Goal: Information Seeking & Learning: Compare options

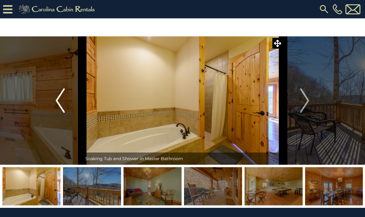
click at [61, 103] on img "Previous" at bounding box center [60, 100] width 9 height 24
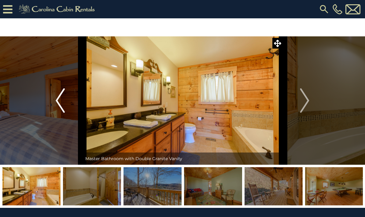
click at [60, 104] on img "Previous" at bounding box center [60, 100] width 9 height 24
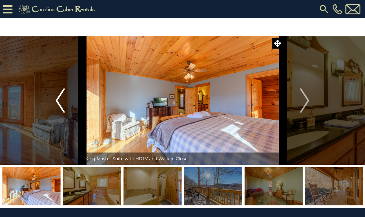
click at [60, 102] on img "Previous" at bounding box center [60, 100] width 9 height 24
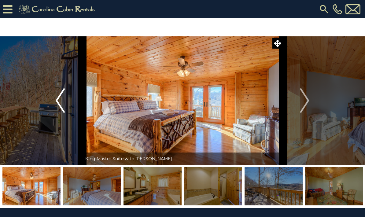
click at [57, 103] on img "Previous" at bounding box center [60, 100] width 9 height 24
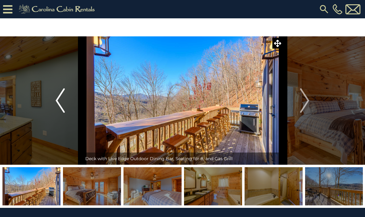
click at [56, 106] on img "Previous" at bounding box center [60, 100] width 9 height 24
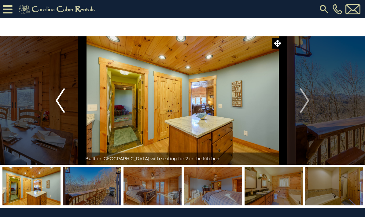
click at [55, 106] on button "Previous" at bounding box center [60, 100] width 44 height 128
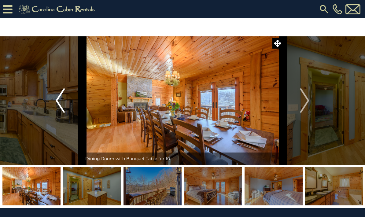
click at [55, 110] on button "Previous" at bounding box center [60, 100] width 44 height 128
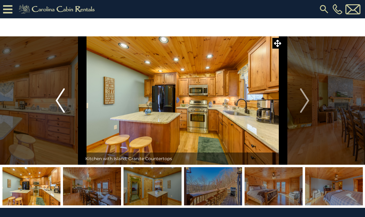
click at [56, 109] on img "Previous" at bounding box center [60, 100] width 9 height 24
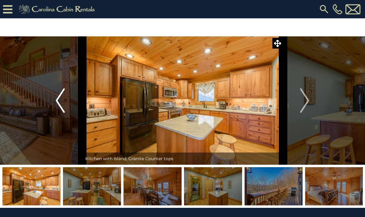
click at [56, 111] on img "Previous" at bounding box center [60, 100] width 9 height 24
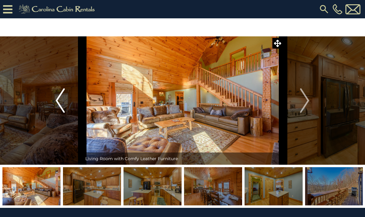
click at [60, 106] on img "Previous" at bounding box center [60, 100] width 9 height 24
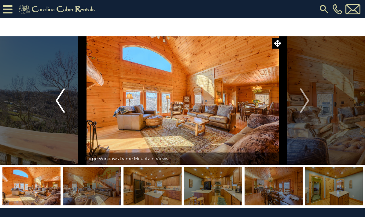
click at [67, 102] on button "Previous" at bounding box center [60, 100] width 44 height 128
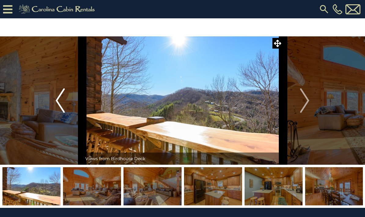
click at [67, 103] on button "Previous" at bounding box center [60, 100] width 44 height 128
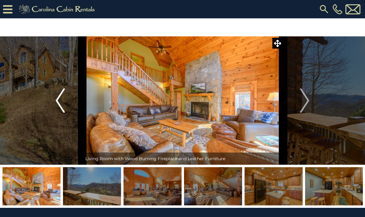
click at [63, 107] on img "Previous" at bounding box center [60, 100] width 9 height 24
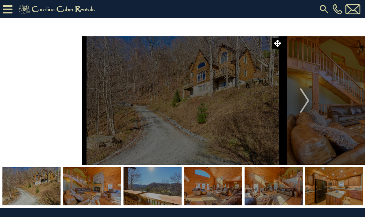
click at [66, 104] on button "Previous" at bounding box center [60, 100] width 44 height 128
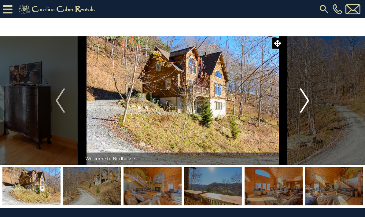
click at [326, 100] on button "Next" at bounding box center [304, 100] width 44 height 128
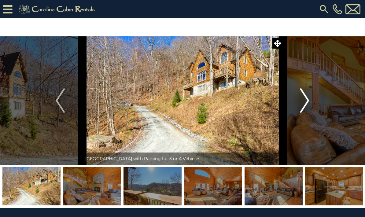
click at [301, 96] on img "Next" at bounding box center [304, 100] width 9 height 24
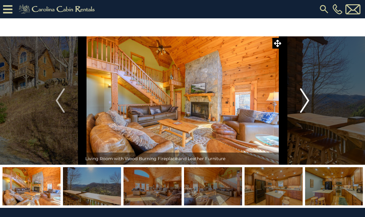
click at [299, 100] on button "Next" at bounding box center [304, 100] width 44 height 128
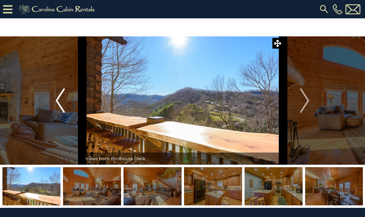
click at [59, 100] on img "Previous" at bounding box center [60, 100] width 9 height 24
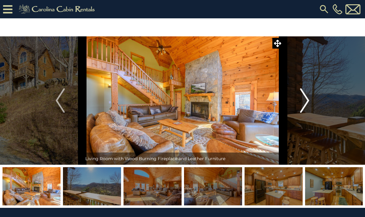
click at [306, 111] on img "Next" at bounding box center [304, 100] width 9 height 24
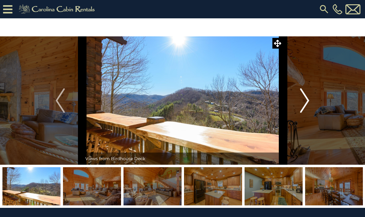
click at [305, 107] on img "Next" at bounding box center [304, 100] width 9 height 24
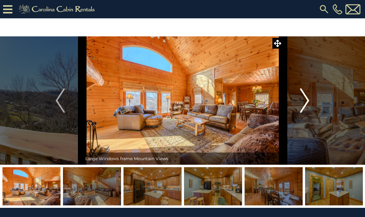
click at [307, 107] on img "Next" at bounding box center [304, 100] width 9 height 24
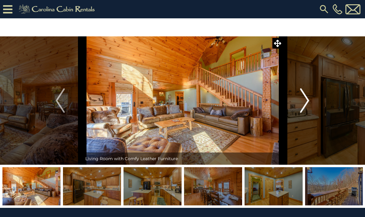
click at [302, 105] on img "Next" at bounding box center [304, 100] width 9 height 24
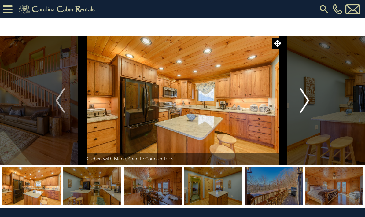
click at [303, 105] on img "Next" at bounding box center [304, 100] width 9 height 24
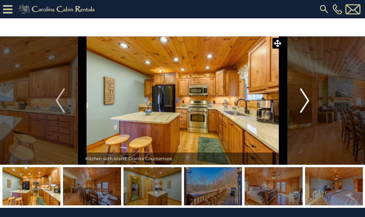
click at [302, 104] on img "Next" at bounding box center [304, 100] width 9 height 24
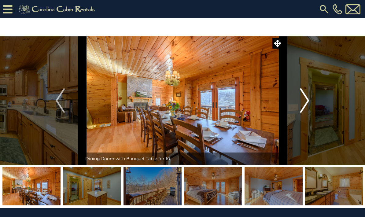
click at [305, 107] on img "Next" at bounding box center [304, 100] width 9 height 24
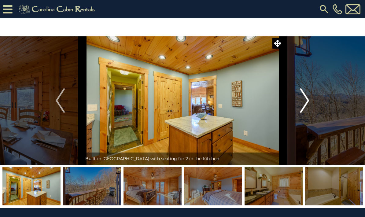
click at [306, 110] on img "Next" at bounding box center [304, 100] width 9 height 24
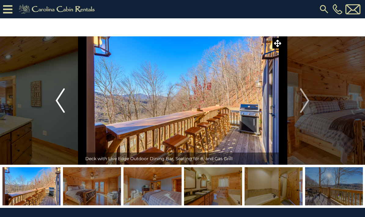
click at [62, 100] on img "Previous" at bounding box center [60, 100] width 9 height 24
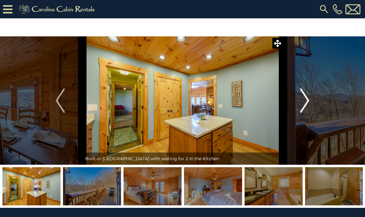
click at [301, 105] on img "Next" at bounding box center [304, 100] width 9 height 24
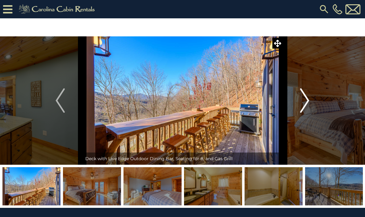
click at [299, 104] on button "Next" at bounding box center [304, 100] width 44 height 128
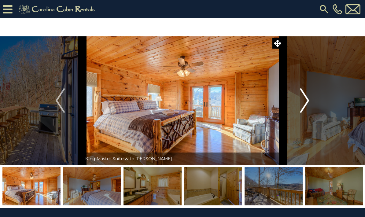
click at [300, 107] on button "Next" at bounding box center [304, 100] width 44 height 128
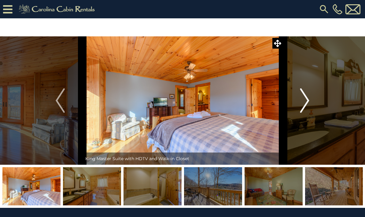
click at [299, 108] on button "Next" at bounding box center [304, 100] width 44 height 128
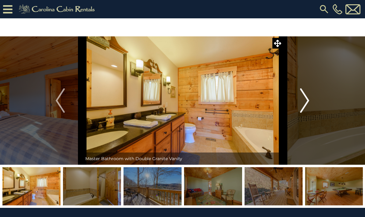
click at [300, 107] on img "Next" at bounding box center [304, 100] width 9 height 24
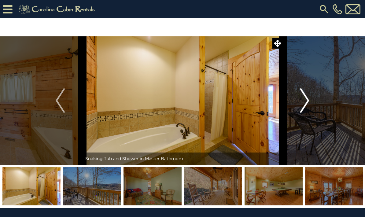
click at [302, 107] on img "Next" at bounding box center [304, 100] width 9 height 24
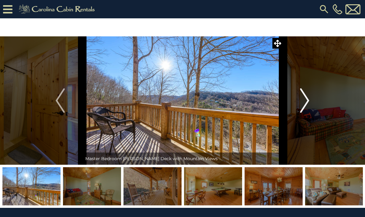
click at [295, 102] on button "Next" at bounding box center [304, 100] width 44 height 128
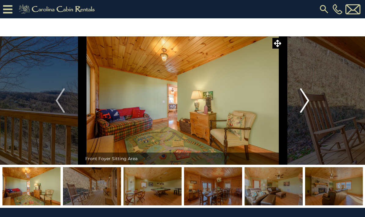
click at [295, 103] on button "Next" at bounding box center [304, 100] width 44 height 128
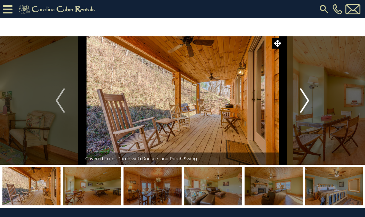
click at [299, 106] on button "Next" at bounding box center [304, 100] width 44 height 128
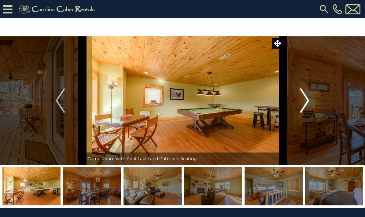
click at [300, 106] on img "Next" at bounding box center [304, 100] width 9 height 24
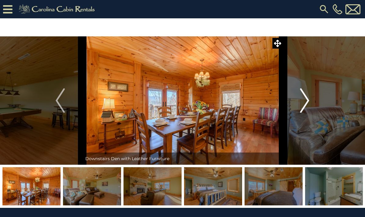
click at [302, 105] on img "Next" at bounding box center [304, 100] width 9 height 24
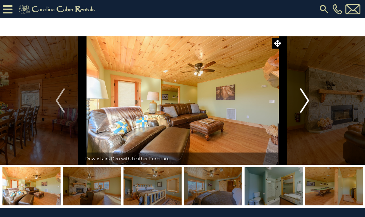
click at [297, 100] on button "Next" at bounding box center [304, 100] width 44 height 128
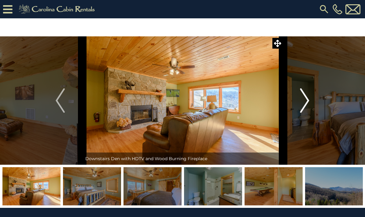
click at [295, 99] on button "Next" at bounding box center [304, 100] width 44 height 128
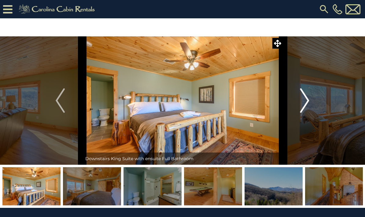
click at [297, 103] on button "Next" at bounding box center [304, 100] width 44 height 128
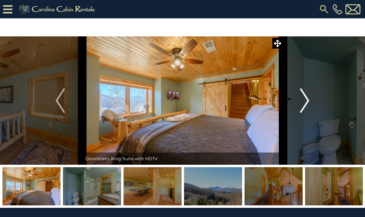
click at [304, 108] on img "Next" at bounding box center [304, 100] width 9 height 24
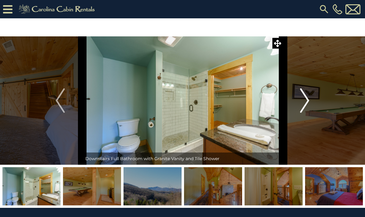
click at [301, 105] on img "Next" at bounding box center [304, 100] width 9 height 24
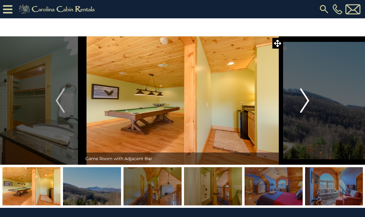
click at [300, 104] on img "Next" at bounding box center [304, 100] width 9 height 24
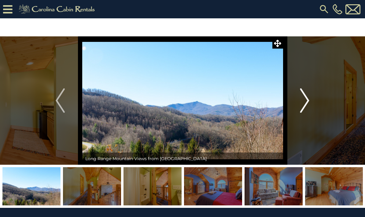
click at [303, 103] on img "Next" at bounding box center [304, 100] width 9 height 24
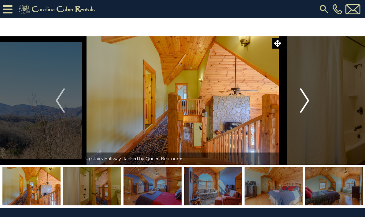
click at [299, 102] on button "Next" at bounding box center [304, 100] width 44 height 128
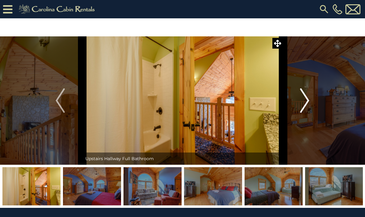
click at [297, 104] on button "Next" at bounding box center [304, 100] width 44 height 128
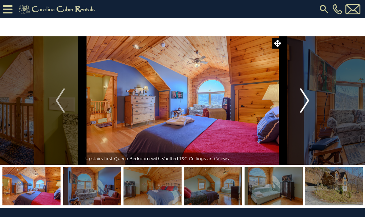
click at [297, 103] on button "Next" at bounding box center [304, 100] width 44 height 128
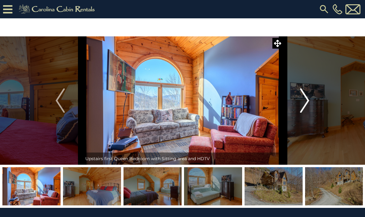
click at [297, 103] on button "Next" at bounding box center [304, 100] width 44 height 128
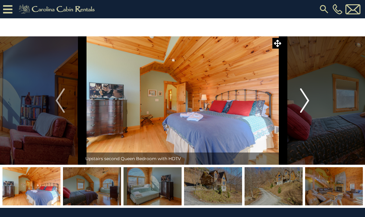
click at [301, 106] on img "Next" at bounding box center [304, 100] width 9 height 24
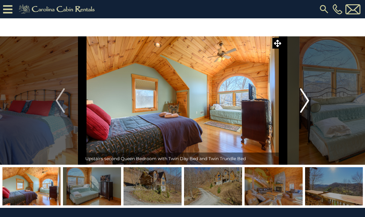
click at [302, 104] on img "Next" at bounding box center [304, 100] width 9 height 24
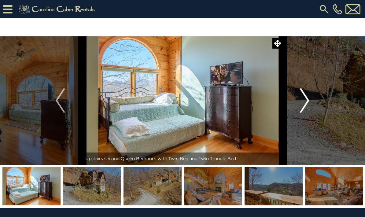
click at [300, 104] on img "Next" at bounding box center [304, 100] width 9 height 24
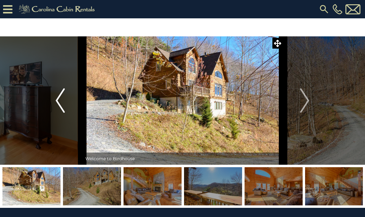
click at [56, 103] on img "Previous" at bounding box center [60, 100] width 9 height 24
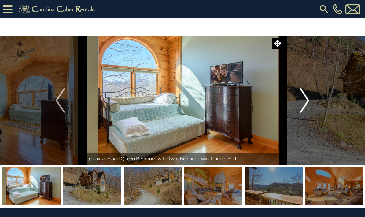
click at [304, 100] on img "Next" at bounding box center [304, 100] width 9 height 24
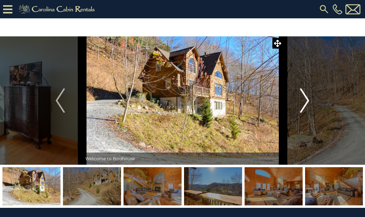
click at [304, 106] on img "Next" at bounding box center [304, 100] width 9 height 24
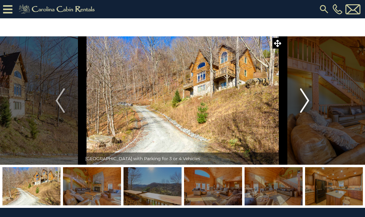
click at [297, 102] on button "Next" at bounding box center [304, 100] width 44 height 128
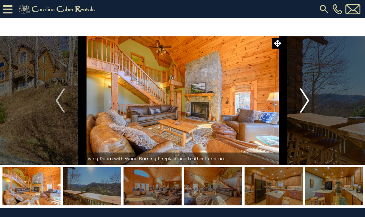
click at [309, 91] on img "Next" at bounding box center [304, 100] width 9 height 24
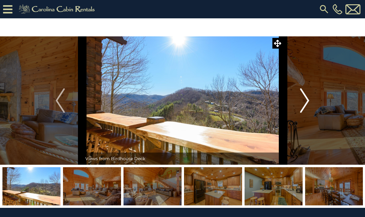
click at [301, 102] on img "Next" at bounding box center [304, 100] width 9 height 24
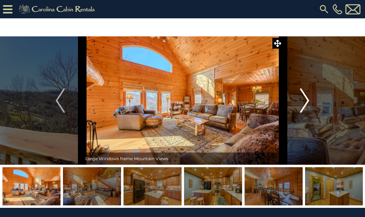
click at [304, 106] on img "Next" at bounding box center [304, 100] width 9 height 24
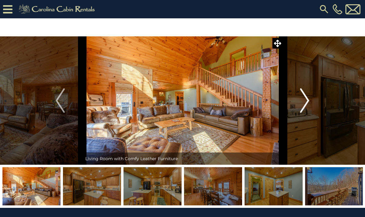
click at [306, 96] on img "Next" at bounding box center [304, 100] width 9 height 24
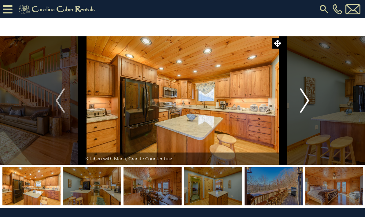
click at [303, 103] on img "Next" at bounding box center [304, 100] width 9 height 24
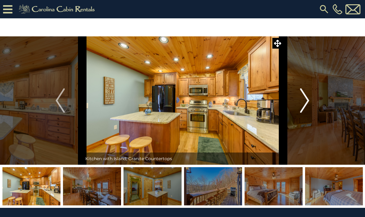
click at [300, 101] on button "Next" at bounding box center [304, 100] width 44 height 128
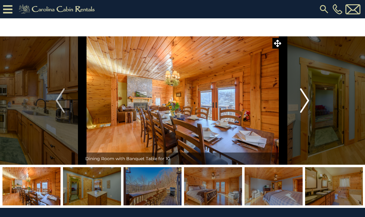
click at [311, 101] on button "Next" at bounding box center [304, 100] width 44 height 128
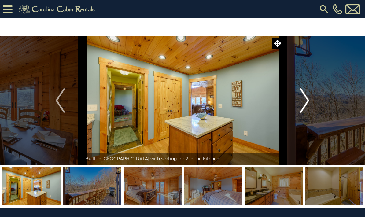
click at [313, 101] on button "Next" at bounding box center [304, 100] width 44 height 128
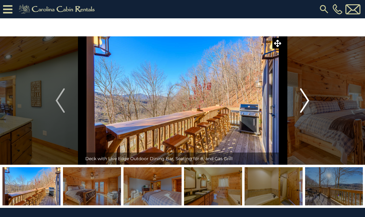
click at [306, 100] on img "Next" at bounding box center [304, 100] width 9 height 24
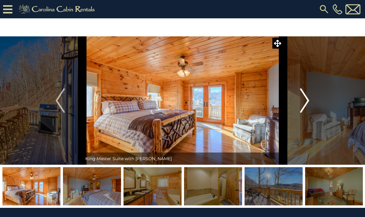
click at [301, 106] on img "Next" at bounding box center [304, 100] width 9 height 24
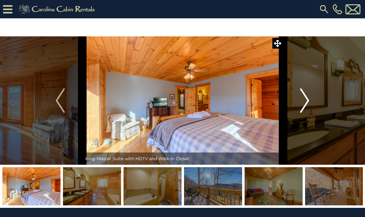
click at [307, 98] on img "Next" at bounding box center [304, 100] width 9 height 24
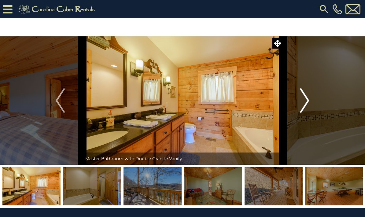
click at [310, 99] on button "Next" at bounding box center [304, 100] width 44 height 128
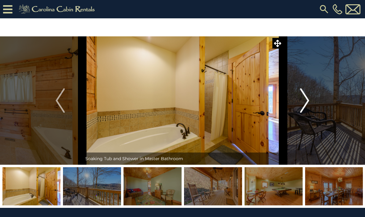
click at [307, 102] on img "Next" at bounding box center [304, 100] width 9 height 24
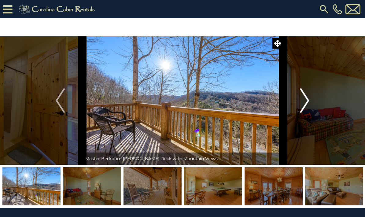
click at [303, 101] on img "Next" at bounding box center [304, 100] width 9 height 24
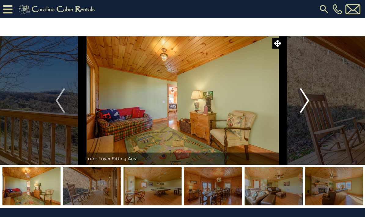
click at [295, 98] on button "Next" at bounding box center [304, 100] width 44 height 128
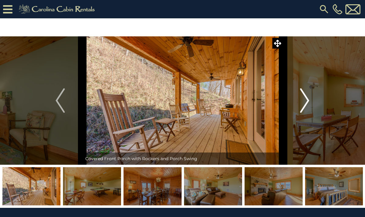
click at [293, 99] on button "Next" at bounding box center [304, 100] width 44 height 128
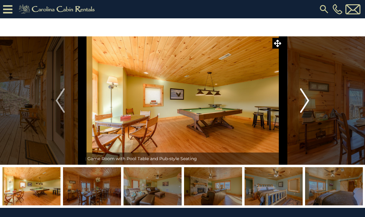
click at [299, 102] on button "Next" at bounding box center [304, 100] width 44 height 128
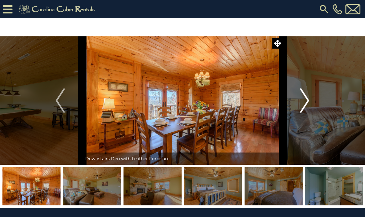
click at [303, 97] on img "Next" at bounding box center [304, 100] width 9 height 24
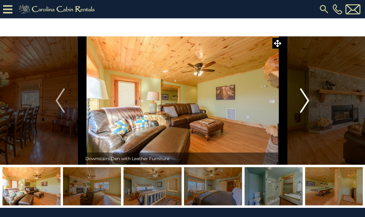
click at [303, 100] on img "Next" at bounding box center [304, 100] width 9 height 24
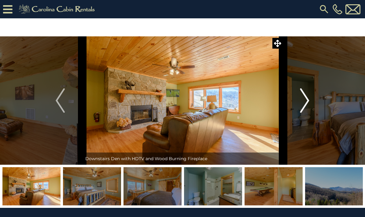
click at [304, 99] on img "Next" at bounding box center [304, 100] width 9 height 24
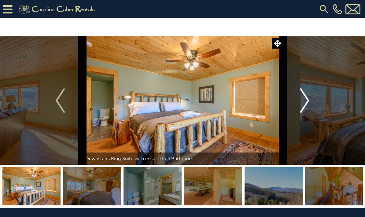
click at [300, 102] on img "Next" at bounding box center [304, 100] width 9 height 24
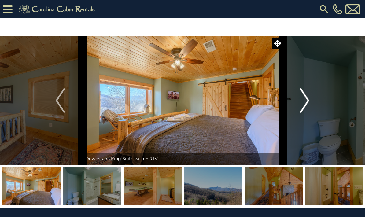
click at [300, 98] on img "Next" at bounding box center [304, 100] width 9 height 24
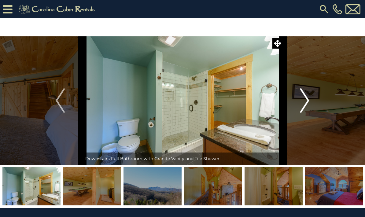
click at [305, 106] on img "Next" at bounding box center [304, 100] width 9 height 24
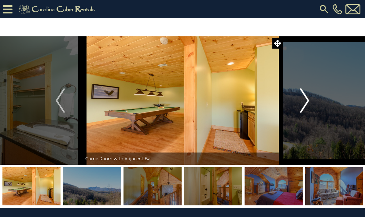
click at [308, 102] on img "Next" at bounding box center [304, 100] width 9 height 24
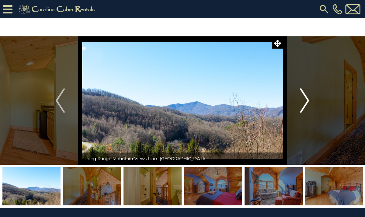
click at [300, 107] on img "Next" at bounding box center [304, 100] width 9 height 24
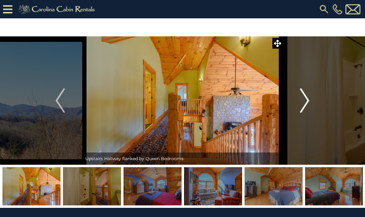
click at [305, 104] on img "Next" at bounding box center [304, 100] width 9 height 24
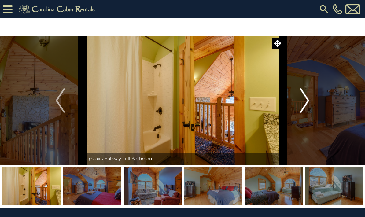
click at [301, 104] on img "Next" at bounding box center [304, 100] width 9 height 24
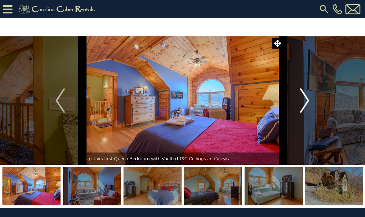
click at [302, 106] on img "Next" at bounding box center [304, 100] width 9 height 24
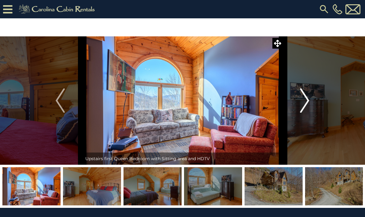
click at [304, 103] on img "Next" at bounding box center [304, 100] width 9 height 24
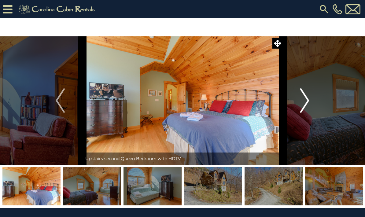
click at [304, 104] on img "Next" at bounding box center [304, 100] width 9 height 24
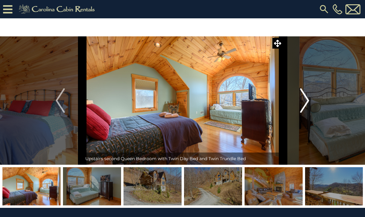
click at [303, 104] on img "Next" at bounding box center [304, 100] width 9 height 24
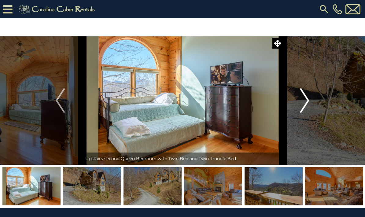
click at [303, 104] on img "Next" at bounding box center [304, 100] width 9 height 24
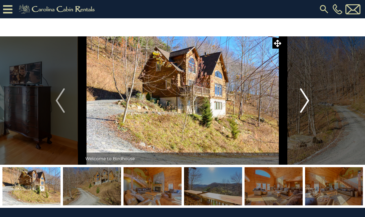
click at [304, 103] on img "Next" at bounding box center [304, 100] width 9 height 24
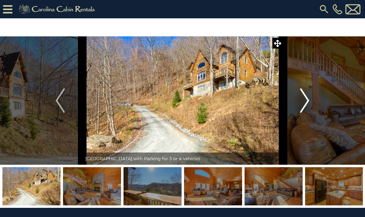
click at [302, 101] on img "Next" at bounding box center [304, 100] width 9 height 24
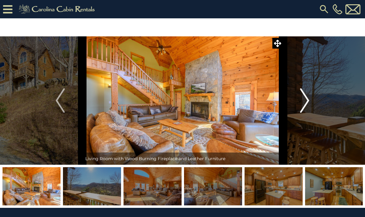
click at [302, 103] on img "Next" at bounding box center [304, 100] width 9 height 24
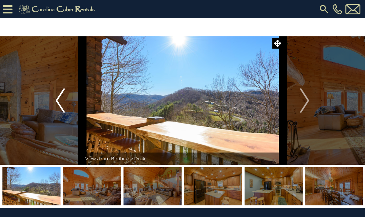
click at [59, 105] on img "Previous" at bounding box center [60, 100] width 9 height 24
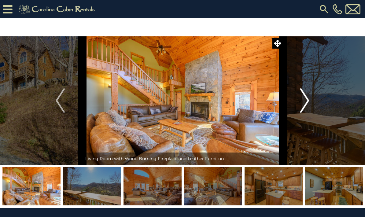
click at [301, 103] on img "Next" at bounding box center [304, 100] width 9 height 24
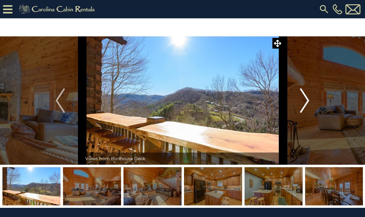
click at [295, 104] on button "Next" at bounding box center [304, 100] width 44 height 128
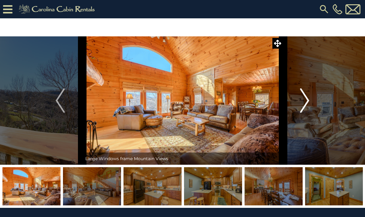
click at [297, 103] on button "Next" at bounding box center [304, 100] width 44 height 128
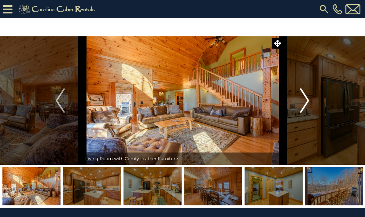
click at [299, 108] on button "Next" at bounding box center [304, 100] width 44 height 128
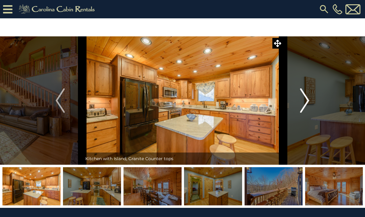
click at [298, 101] on button "Next" at bounding box center [304, 100] width 44 height 128
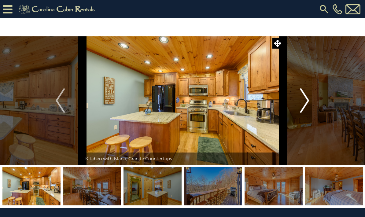
click at [297, 104] on button "Next" at bounding box center [304, 100] width 44 height 128
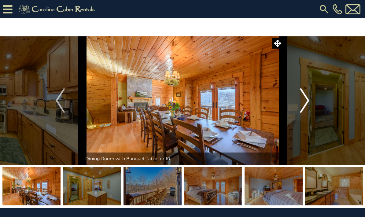
click at [298, 105] on button "Next" at bounding box center [304, 100] width 44 height 128
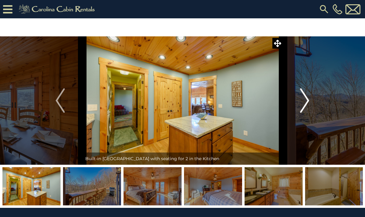
click at [299, 104] on button "Next" at bounding box center [304, 100] width 44 height 128
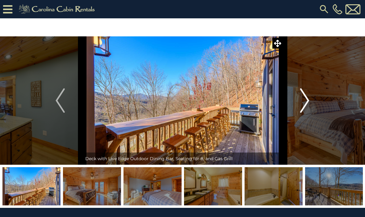
click at [300, 104] on img "Next" at bounding box center [304, 100] width 9 height 24
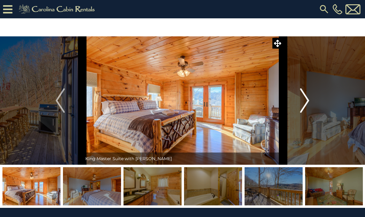
click at [300, 103] on img "Next" at bounding box center [304, 100] width 9 height 24
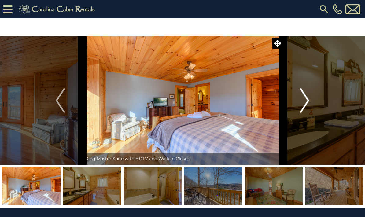
click at [299, 104] on button "Next" at bounding box center [304, 100] width 44 height 128
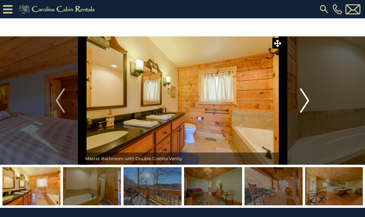
click at [299, 103] on button "Next" at bounding box center [304, 100] width 44 height 128
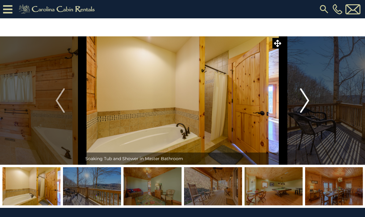
click at [300, 104] on img "Next" at bounding box center [304, 100] width 9 height 24
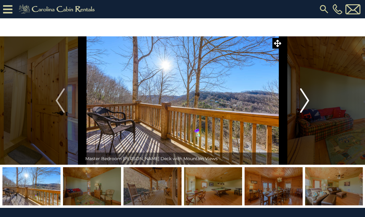
click at [301, 103] on img "Next" at bounding box center [304, 100] width 9 height 24
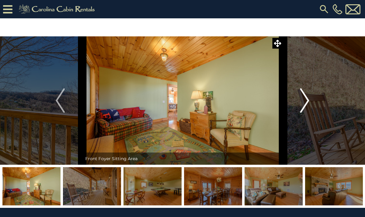
click at [303, 103] on img "Next" at bounding box center [304, 100] width 9 height 24
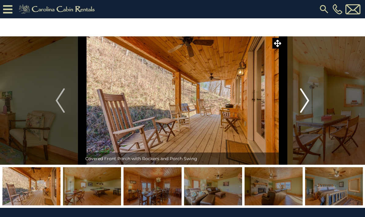
click at [302, 102] on img "Next" at bounding box center [304, 100] width 9 height 24
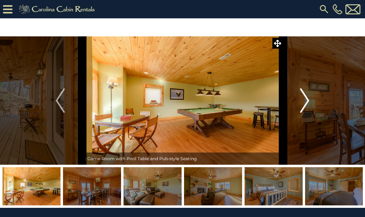
click at [302, 103] on img "Next" at bounding box center [304, 100] width 9 height 24
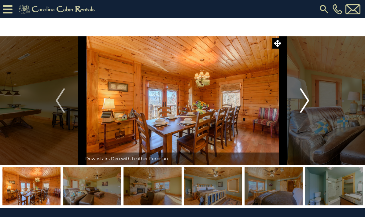
click at [301, 103] on img "Next" at bounding box center [304, 100] width 9 height 24
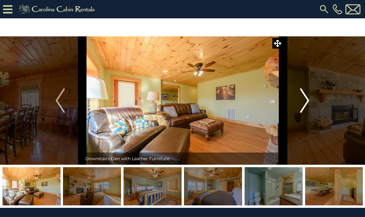
click at [301, 103] on img "Next" at bounding box center [304, 100] width 9 height 24
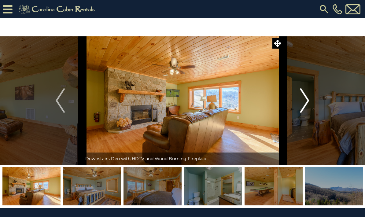
click at [301, 103] on img "Next" at bounding box center [304, 100] width 9 height 24
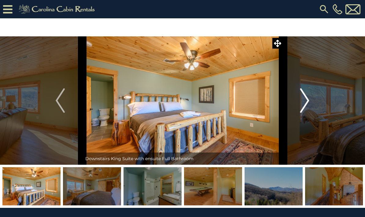
click at [303, 102] on img "Next" at bounding box center [304, 100] width 9 height 24
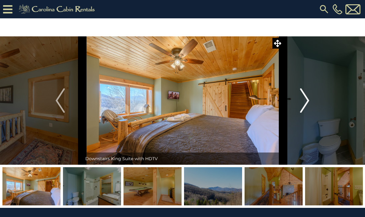
click at [302, 103] on img "Next" at bounding box center [304, 100] width 9 height 24
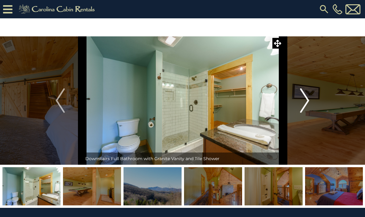
click at [302, 102] on img "Next" at bounding box center [304, 100] width 9 height 24
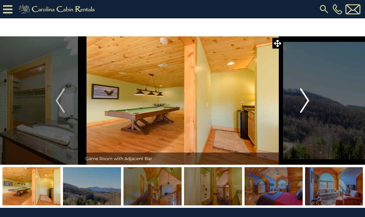
click at [303, 103] on img "Next" at bounding box center [304, 100] width 9 height 24
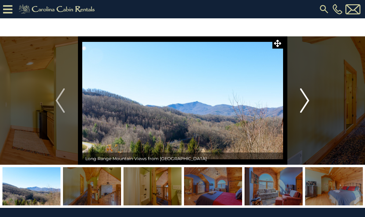
click at [303, 103] on img "Next" at bounding box center [304, 100] width 9 height 24
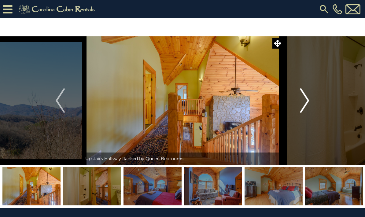
click at [302, 102] on img "Next" at bounding box center [304, 100] width 9 height 24
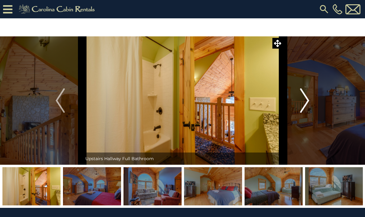
click at [302, 103] on img "Next" at bounding box center [304, 100] width 9 height 24
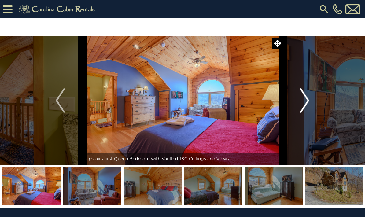
click at [302, 102] on img "Next" at bounding box center [304, 100] width 9 height 24
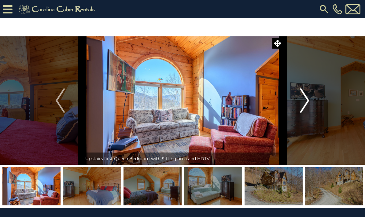
click at [301, 102] on img "Next" at bounding box center [304, 100] width 9 height 24
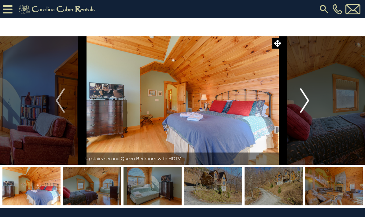
click at [301, 103] on img "Next" at bounding box center [304, 100] width 9 height 24
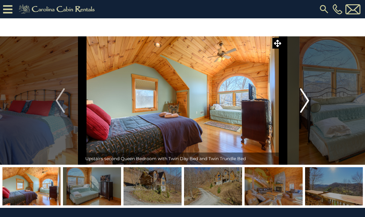
click at [304, 101] on img "Next" at bounding box center [304, 100] width 9 height 24
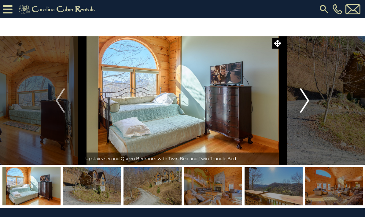
click at [302, 101] on img "Next" at bounding box center [304, 100] width 9 height 24
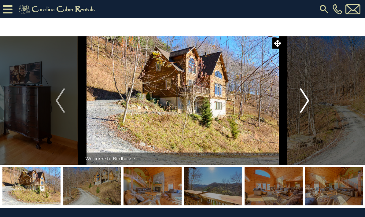
click at [302, 100] on img "Next" at bounding box center [304, 100] width 9 height 24
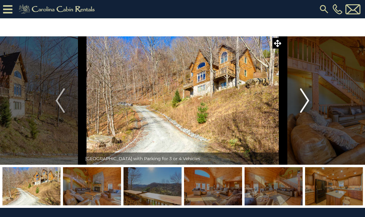
click at [299, 101] on button "Next" at bounding box center [304, 100] width 44 height 128
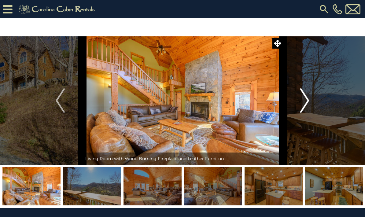
click at [297, 104] on button "Next" at bounding box center [304, 100] width 44 height 128
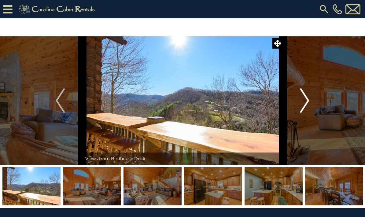
click at [297, 104] on button "Next" at bounding box center [304, 100] width 44 height 128
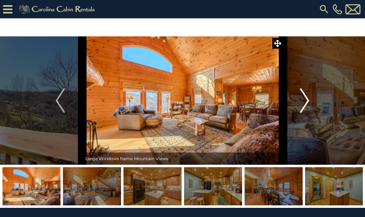
click at [298, 103] on button "Next" at bounding box center [304, 100] width 44 height 128
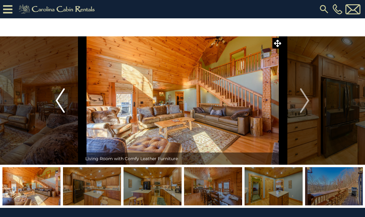
click at [61, 95] on img "Previous" at bounding box center [60, 100] width 9 height 24
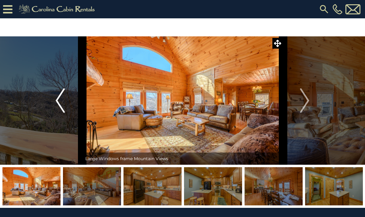
click at [59, 99] on img "Previous" at bounding box center [60, 100] width 9 height 24
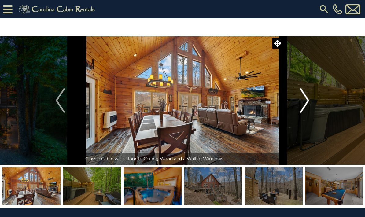
click at [307, 102] on img "Next" at bounding box center [304, 100] width 9 height 24
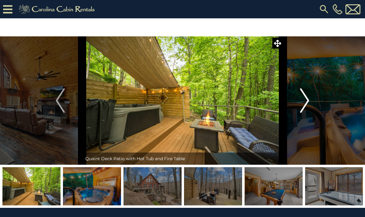
click at [301, 107] on img "Next" at bounding box center [304, 100] width 9 height 24
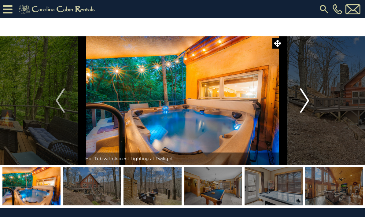
click at [301, 104] on img "Next" at bounding box center [304, 100] width 9 height 24
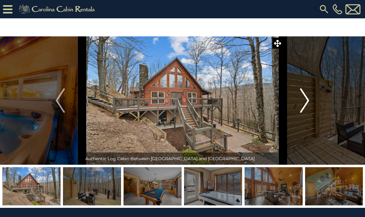
click at [299, 104] on button "Next" at bounding box center [304, 100] width 44 height 128
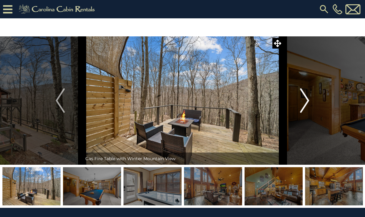
click at [298, 100] on button "Next" at bounding box center [304, 100] width 44 height 128
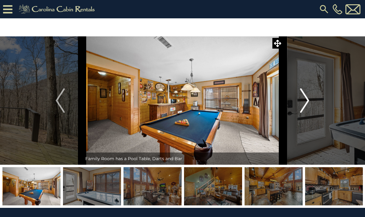
click at [297, 100] on button "Next" at bounding box center [304, 100] width 44 height 128
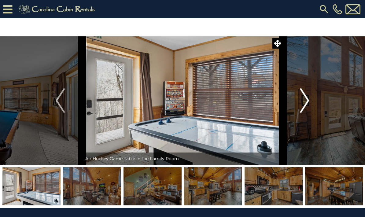
click at [298, 100] on button "Next" at bounding box center [304, 100] width 44 height 128
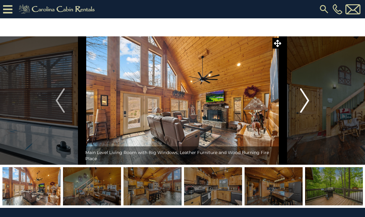
click at [298, 100] on button "Next" at bounding box center [304, 100] width 44 height 128
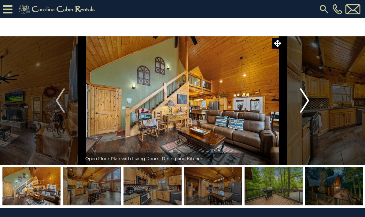
click at [304, 101] on img "Next" at bounding box center [304, 100] width 9 height 24
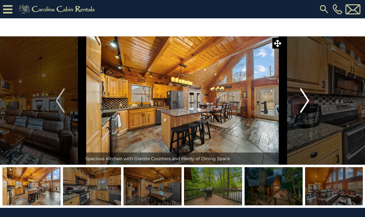
click at [292, 102] on button "Next" at bounding box center [304, 100] width 44 height 128
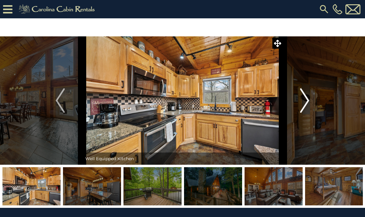
click at [299, 103] on button "Next" at bounding box center [304, 100] width 44 height 128
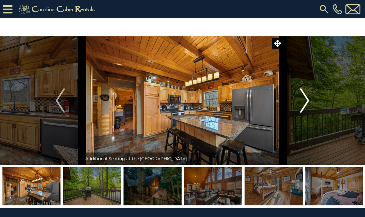
click at [298, 101] on button "Next" at bounding box center [304, 100] width 44 height 128
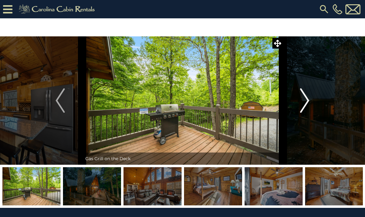
click at [300, 100] on img "Next" at bounding box center [304, 100] width 9 height 24
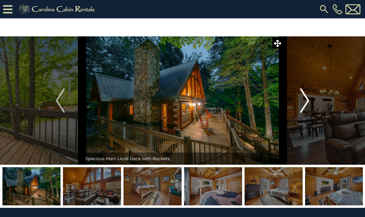
click at [298, 103] on button "Next" at bounding box center [304, 100] width 44 height 128
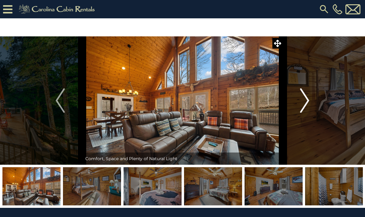
click at [300, 100] on img "Next" at bounding box center [304, 100] width 9 height 24
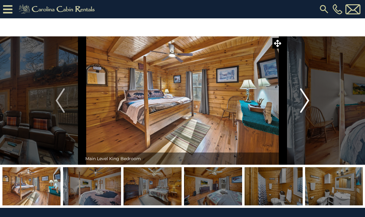
click at [296, 103] on button "Next" at bounding box center [304, 100] width 44 height 128
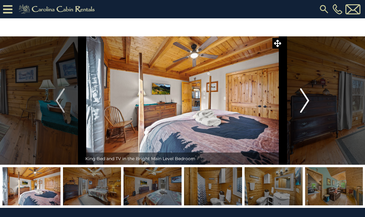
click at [298, 103] on button "Next" at bounding box center [304, 100] width 44 height 128
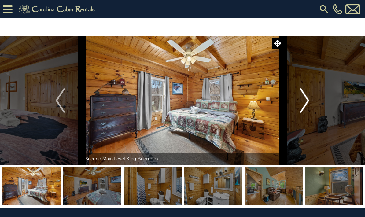
click at [298, 104] on button "Next" at bounding box center [304, 100] width 44 height 128
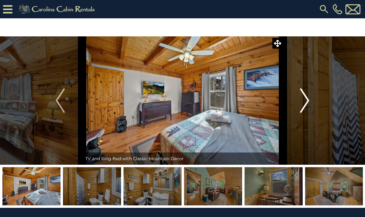
click at [302, 98] on img "Next" at bounding box center [304, 100] width 9 height 24
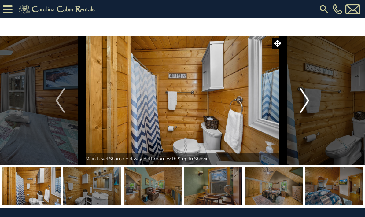
click at [297, 106] on button "Next" at bounding box center [304, 100] width 44 height 128
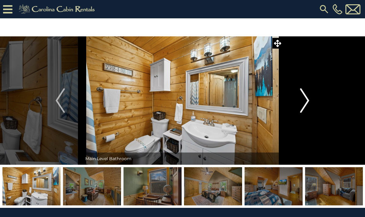
click at [297, 103] on button "Next" at bounding box center [304, 100] width 44 height 128
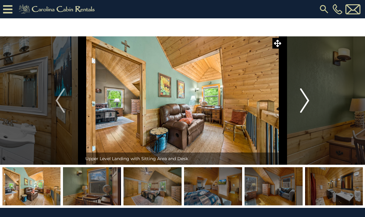
click at [295, 108] on button "Next" at bounding box center [304, 100] width 44 height 128
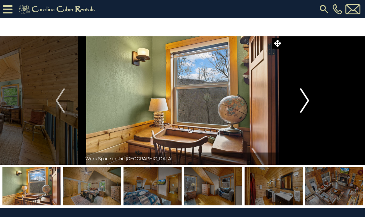
click at [298, 103] on button "Next" at bounding box center [304, 100] width 44 height 128
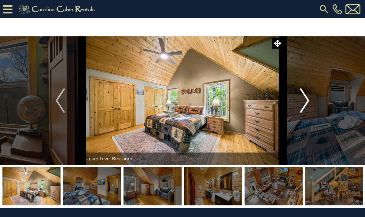
click at [62, 99] on img "Previous" at bounding box center [60, 100] width 9 height 24
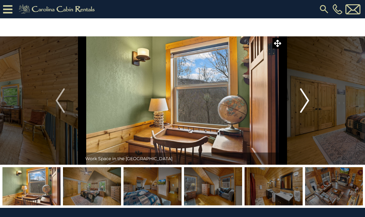
click at [304, 99] on img "Next" at bounding box center [304, 100] width 9 height 24
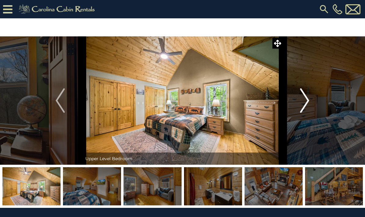
click at [306, 103] on img "Next" at bounding box center [304, 100] width 9 height 24
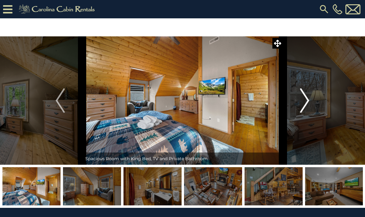
click at [301, 105] on img "Next" at bounding box center [304, 100] width 9 height 24
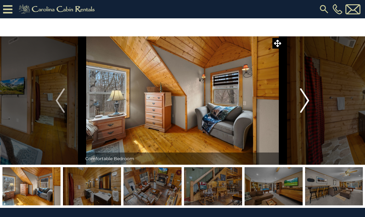
click at [303, 102] on img "Next" at bounding box center [304, 100] width 9 height 24
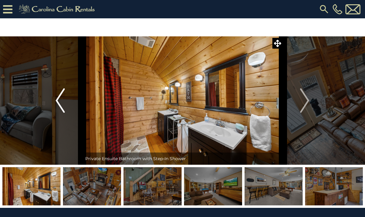
click at [61, 97] on img "Previous" at bounding box center [60, 100] width 9 height 24
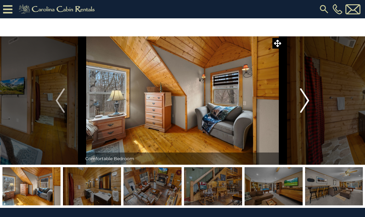
click at [300, 102] on img "Next" at bounding box center [304, 100] width 9 height 24
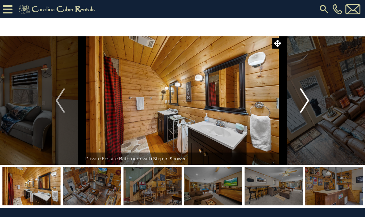
click at [300, 105] on img "Next" at bounding box center [304, 100] width 9 height 24
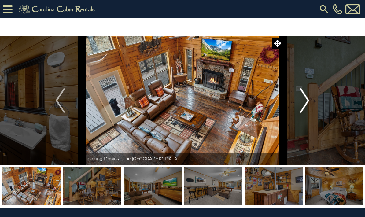
click at [301, 100] on img "Next" at bounding box center [304, 100] width 9 height 24
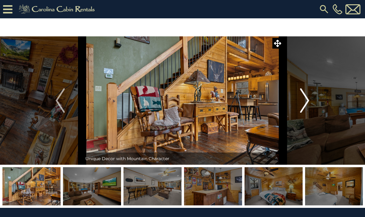
click at [298, 103] on button "Next" at bounding box center [304, 100] width 44 height 128
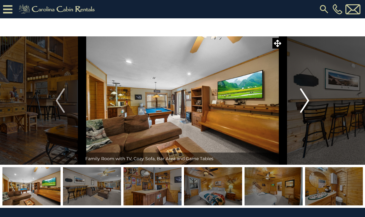
click at [299, 102] on button "Next" at bounding box center [304, 100] width 44 height 128
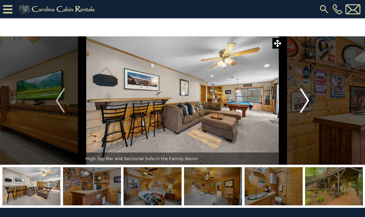
click at [300, 100] on img "Next" at bounding box center [304, 100] width 9 height 24
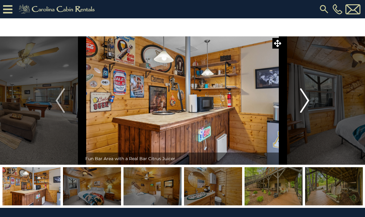
click at [297, 103] on button "Next" at bounding box center [304, 100] width 44 height 128
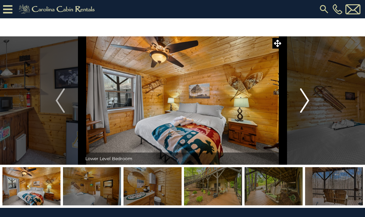
click at [301, 99] on img "Next" at bounding box center [304, 100] width 9 height 24
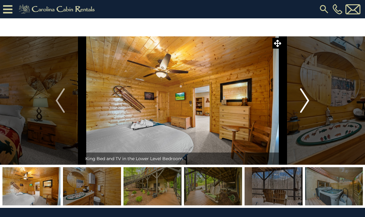
click at [302, 97] on img "Next" at bounding box center [304, 100] width 9 height 24
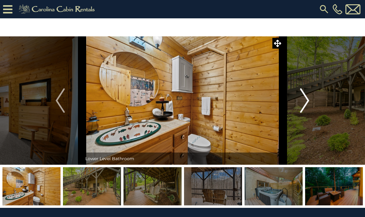
click at [302, 98] on img "Next" at bounding box center [304, 100] width 9 height 24
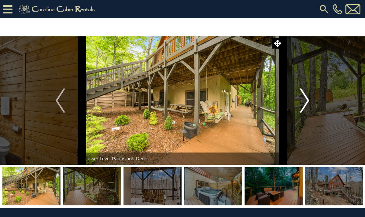
click at [300, 102] on img "Next" at bounding box center [304, 100] width 9 height 24
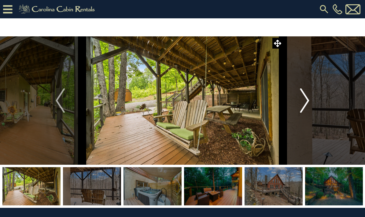
click at [298, 102] on button "Next" at bounding box center [304, 100] width 44 height 128
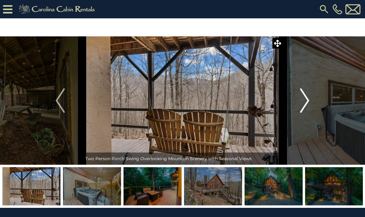
click at [303, 98] on img "Next" at bounding box center [304, 100] width 9 height 24
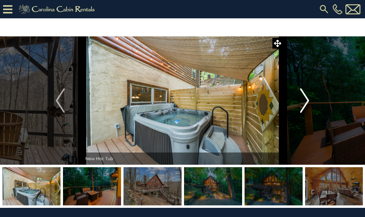
click at [300, 100] on img "Next" at bounding box center [304, 100] width 9 height 24
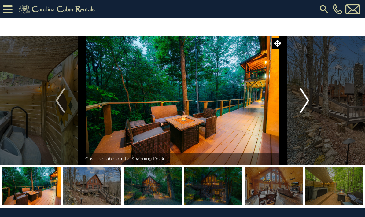
click at [301, 98] on img "Next" at bounding box center [304, 100] width 9 height 24
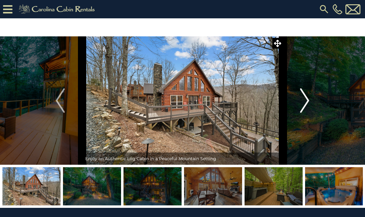
click at [298, 102] on button "Next" at bounding box center [304, 100] width 44 height 128
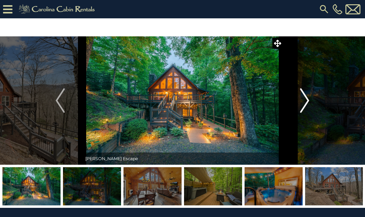
click at [298, 103] on button "Next" at bounding box center [304, 100] width 44 height 128
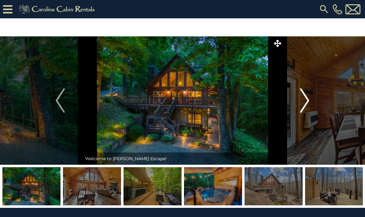
click at [301, 100] on img "Next" at bounding box center [304, 100] width 9 height 24
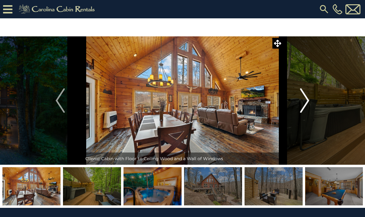
click at [302, 98] on img "Next" at bounding box center [304, 100] width 9 height 24
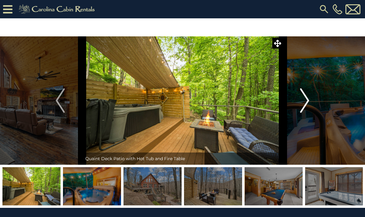
click at [301, 103] on img "Next" at bounding box center [304, 100] width 9 height 24
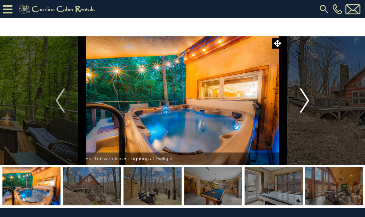
click at [300, 102] on img "Next" at bounding box center [304, 100] width 9 height 24
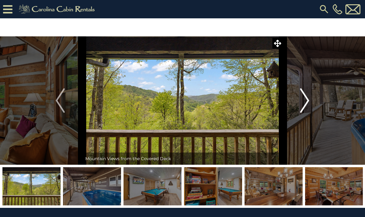
click at [303, 104] on img "Next" at bounding box center [304, 100] width 9 height 24
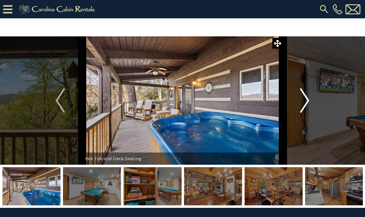
click at [300, 101] on img "Next" at bounding box center [304, 100] width 9 height 24
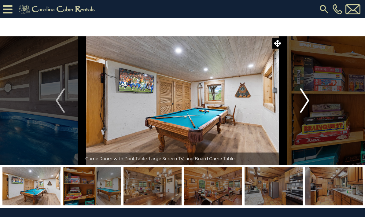
click at [299, 102] on button "Next" at bounding box center [304, 100] width 44 height 128
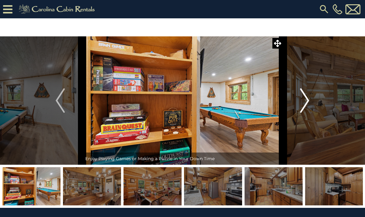
click at [303, 101] on img "Next" at bounding box center [304, 100] width 9 height 24
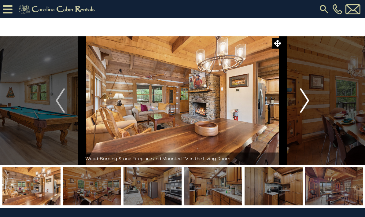
click at [303, 100] on img "Next" at bounding box center [304, 100] width 9 height 24
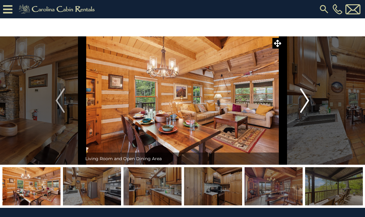
click at [298, 107] on button "Next" at bounding box center [304, 100] width 44 height 128
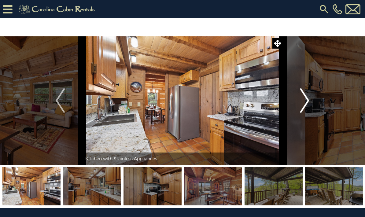
click at [301, 103] on img "Next" at bounding box center [304, 100] width 9 height 24
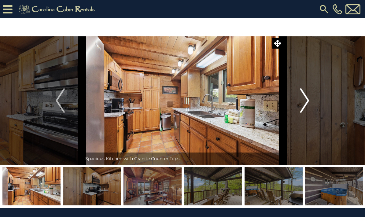
click at [299, 104] on button "Next" at bounding box center [304, 100] width 44 height 128
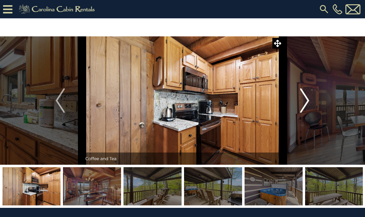
click at [302, 97] on img "Next" at bounding box center [304, 100] width 9 height 24
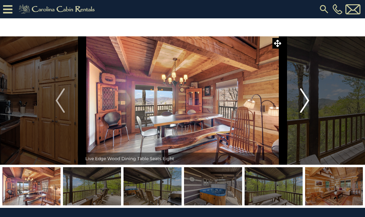
click at [299, 107] on button "Next" at bounding box center [304, 100] width 44 height 128
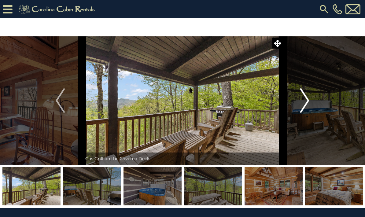
click at [300, 103] on img "Next" at bounding box center [304, 100] width 9 height 24
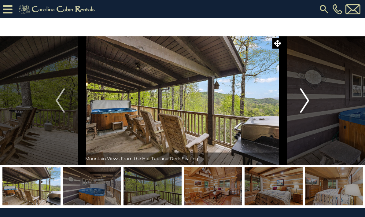
click at [299, 105] on button "Next" at bounding box center [304, 100] width 44 height 128
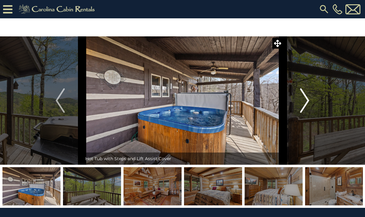
click at [295, 106] on button "Next" at bounding box center [304, 100] width 44 height 128
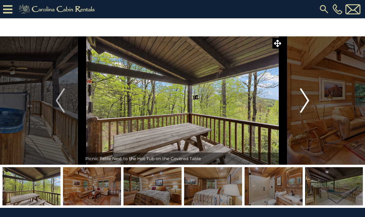
click at [293, 106] on button "Next" at bounding box center [304, 100] width 44 height 128
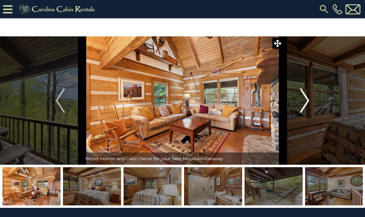
click at [295, 100] on button "Next" at bounding box center [304, 100] width 44 height 128
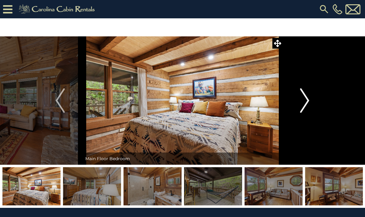
click at [293, 102] on button "Next" at bounding box center [304, 100] width 44 height 128
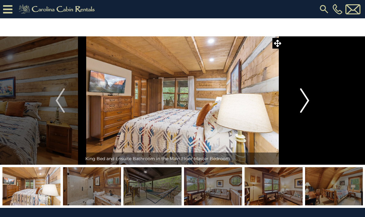
click at [298, 98] on button "Next" at bounding box center [304, 100] width 44 height 128
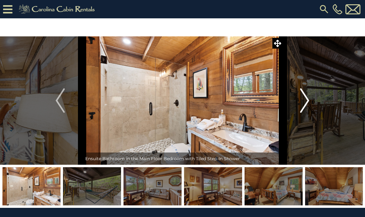
click at [296, 103] on button "Next" at bounding box center [304, 100] width 44 height 128
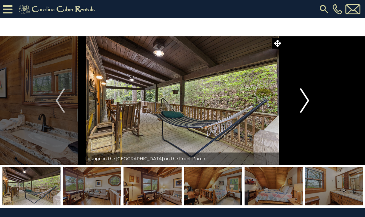
click at [302, 104] on img "Next" at bounding box center [304, 100] width 9 height 24
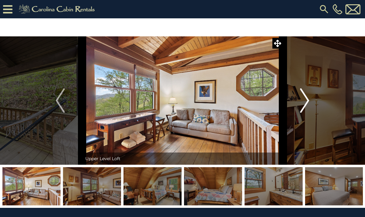
click at [297, 103] on button "Next" at bounding box center [304, 100] width 44 height 128
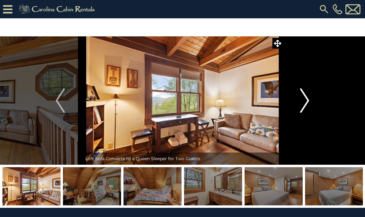
click at [298, 98] on button "Next" at bounding box center [304, 100] width 44 height 128
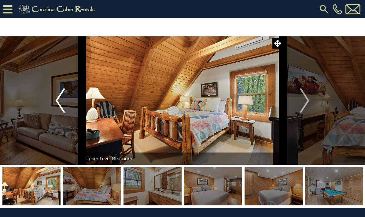
click at [60, 104] on img "Previous" at bounding box center [60, 100] width 9 height 24
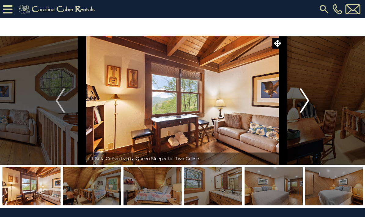
click at [304, 97] on img "Next" at bounding box center [304, 100] width 9 height 24
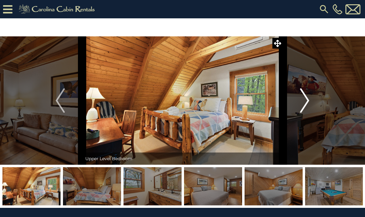
click at [299, 100] on button "Next" at bounding box center [304, 100] width 44 height 128
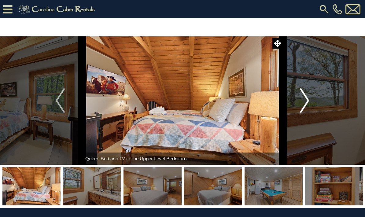
click at [295, 106] on button "Next" at bounding box center [304, 100] width 44 height 128
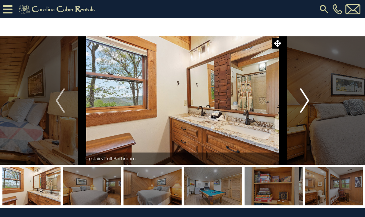
click at [297, 103] on button "Next" at bounding box center [304, 100] width 44 height 128
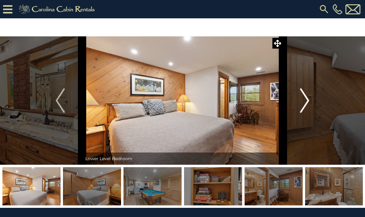
click at [302, 95] on img "Next" at bounding box center [304, 100] width 9 height 24
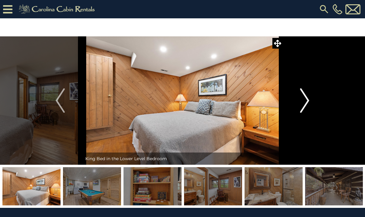
click at [302, 100] on img "Next" at bounding box center [304, 100] width 9 height 24
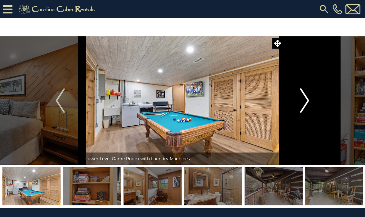
click at [299, 101] on button "Next" at bounding box center [304, 100] width 44 height 128
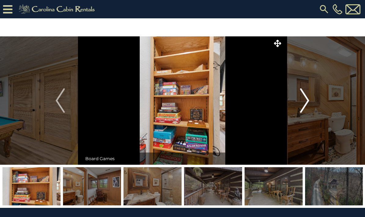
click at [302, 101] on img "Next" at bounding box center [304, 100] width 9 height 24
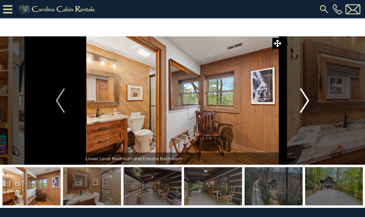
click at [300, 100] on button "Next" at bounding box center [304, 100] width 44 height 128
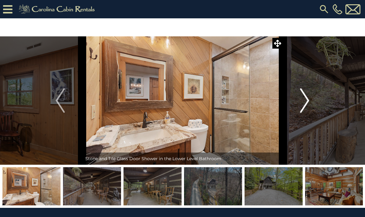
click at [300, 100] on img "Next" at bounding box center [304, 100] width 9 height 24
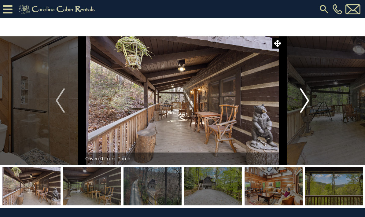
click at [297, 102] on button "Next" at bounding box center [304, 100] width 44 height 128
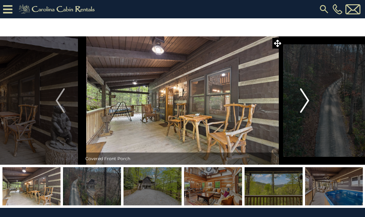
click at [297, 100] on button "Next" at bounding box center [304, 100] width 44 height 128
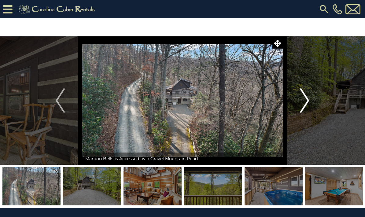
click at [296, 100] on button "Next" at bounding box center [304, 100] width 44 height 128
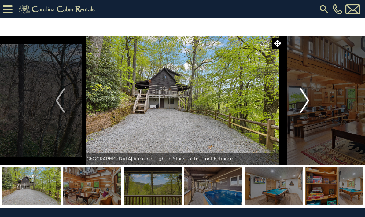
click at [296, 100] on button "Next" at bounding box center [304, 100] width 44 height 128
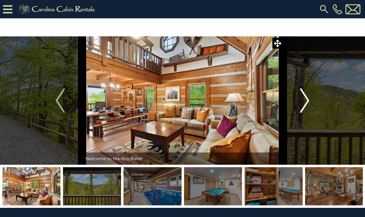
click at [295, 101] on button "Next" at bounding box center [304, 100] width 44 height 128
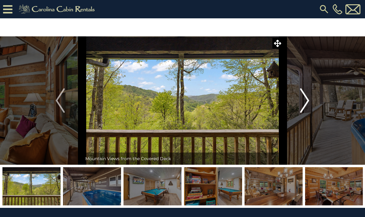
click at [301, 100] on img "Next" at bounding box center [304, 100] width 9 height 24
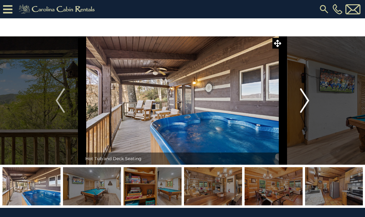
click at [301, 101] on img "Next" at bounding box center [304, 100] width 9 height 24
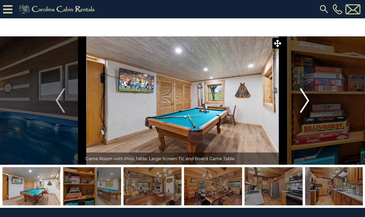
click at [300, 101] on button "Next" at bounding box center [304, 100] width 44 height 128
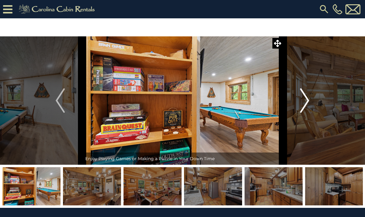
click at [301, 100] on img "Next" at bounding box center [304, 100] width 9 height 24
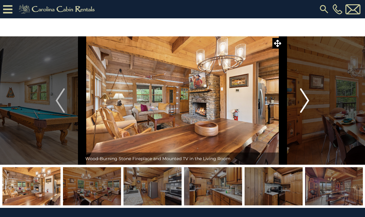
click at [297, 100] on button "Next" at bounding box center [304, 100] width 44 height 128
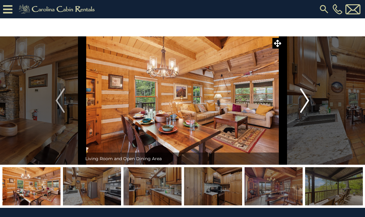
click at [300, 103] on img "Next" at bounding box center [304, 100] width 9 height 24
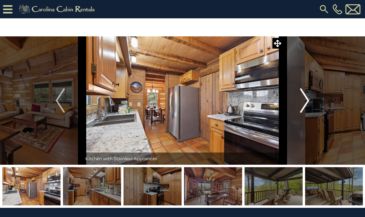
click at [299, 98] on button "Next" at bounding box center [304, 100] width 44 height 128
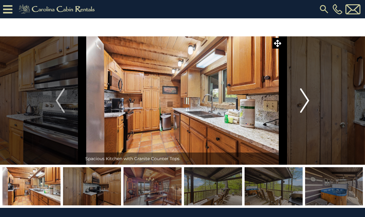
click at [299, 98] on button "Next" at bounding box center [304, 100] width 44 height 128
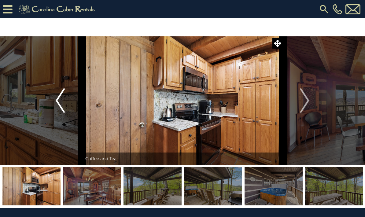
click at [63, 103] on img "Previous" at bounding box center [60, 100] width 9 height 24
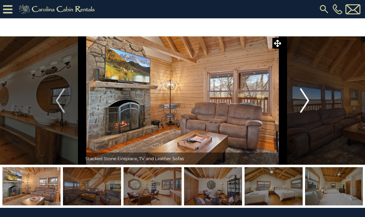
click at [300, 101] on img "Next" at bounding box center [304, 100] width 9 height 24
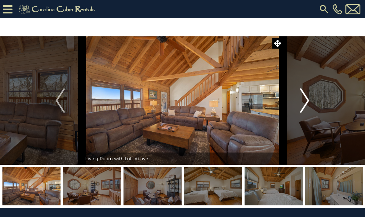
click at [303, 96] on img "Next" at bounding box center [304, 100] width 9 height 24
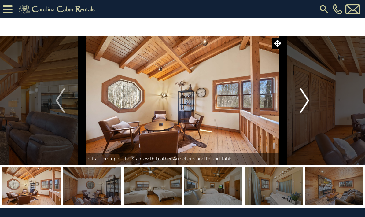
click at [303, 98] on img "Next" at bounding box center [304, 100] width 9 height 24
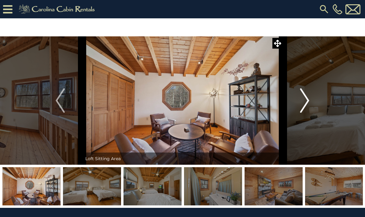
click at [300, 103] on button "Next" at bounding box center [304, 100] width 44 height 128
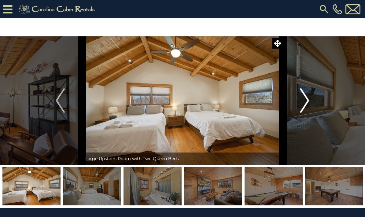
click at [302, 100] on img "Next" at bounding box center [304, 100] width 9 height 24
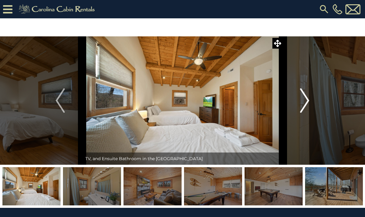
click at [301, 102] on img "Next" at bounding box center [304, 100] width 9 height 24
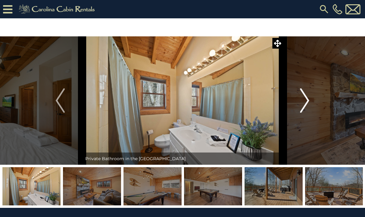
click at [301, 101] on img "Next" at bounding box center [304, 100] width 9 height 24
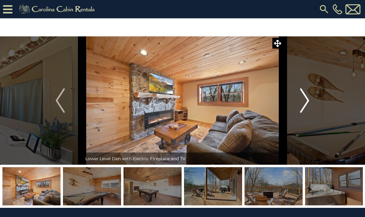
click at [300, 105] on img "Next" at bounding box center [304, 100] width 9 height 24
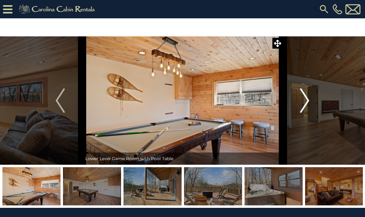
click at [298, 105] on button "Next" at bounding box center [304, 100] width 44 height 128
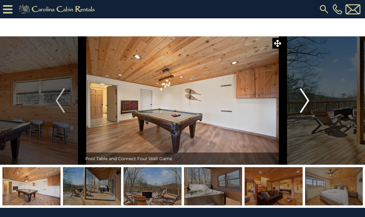
click at [299, 105] on button "Next" at bounding box center [304, 100] width 44 height 128
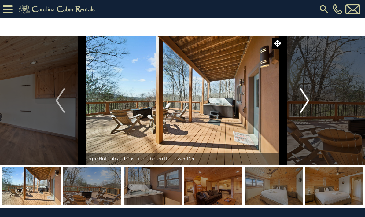
click at [298, 105] on button "Next" at bounding box center [304, 100] width 44 height 128
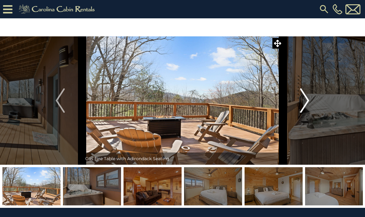
click at [300, 98] on button "Next" at bounding box center [304, 100] width 44 height 128
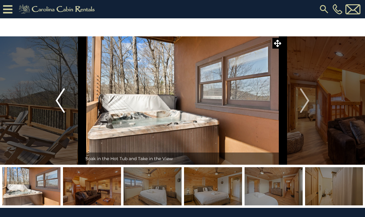
click at [60, 100] on img "Previous" at bounding box center [60, 100] width 9 height 24
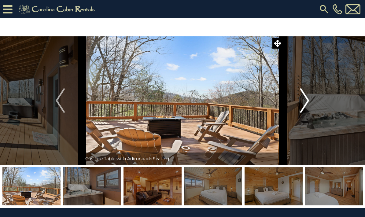
click at [297, 106] on button "Next" at bounding box center [304, 100] width 44 height 128
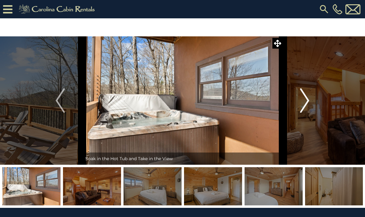
click at [297, 100] on button "Next" at bounding box center [304, 100] width 44 height 128
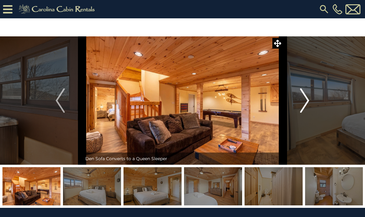
click at [302, 96] on img "Next" at bounding box center [304, 100] width 9 height 24
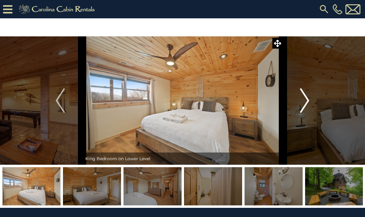
click at [302, 102] on img "Next" at bounding box center [304, 100] width 9 height 24
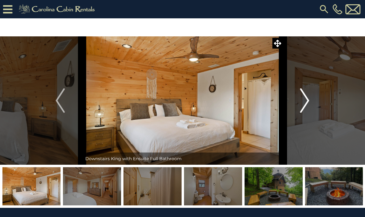
click at [297, 105] on button "Next" at bounding box center [304, 100] width 44 height 128
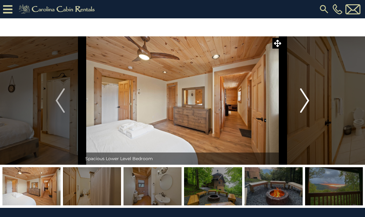
click at [299, 103] on button "Next" at bounding box center [304, 100] width 44 height 128
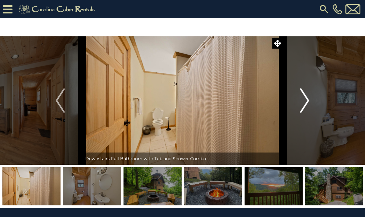
click at [299, 105] on button "Next" at bounding box center [304, 100] width 44 height 128
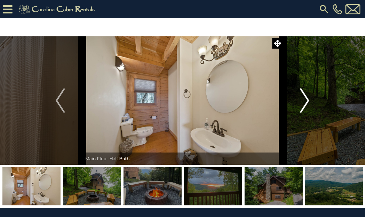
click at [299, 104] on button "Next" at bounding box center [304, 100] width 44 height 128
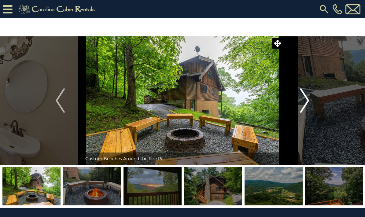
click at [299, 103] on button "Next" at bounding box center [304, 100] width 44 height 128
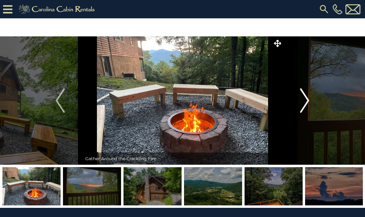
click at [298, 103] on button "Next" at bounding box center [304, 100] width 44 height 128
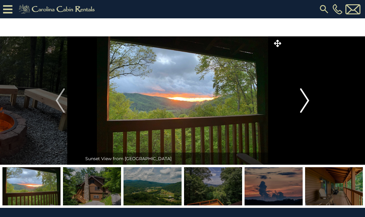
click at [299, 102] on button "Next" at bounding box center [304, 100] width 44 height 128
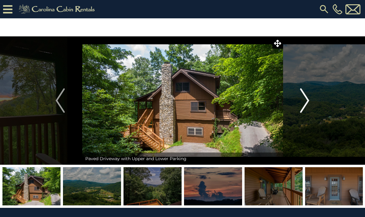
click at [300, 100] on img "Next" at bounding box center [304, 100] width 9 height 24
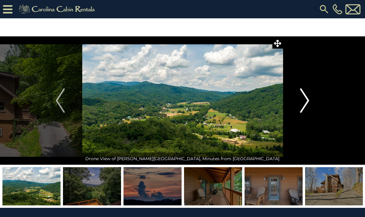
click at [298, 102] on button "Next" at bounding box center [304, 100] width 44 height 128
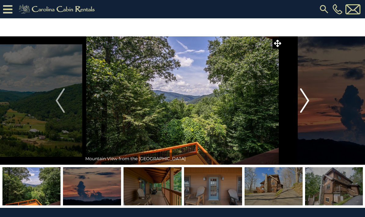
click at [300, 102] on img "Next" at bounding box center [304, 100] width 9 height 24
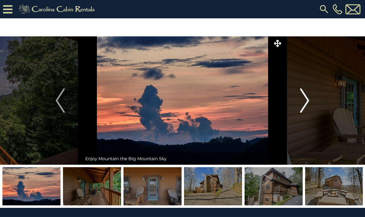
click at [297, 98] on button "Next" at bounding box center [304, 100] width 44 height 128
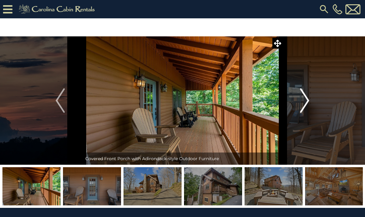
click at [298, 103] on button "Next" at bounding box center [304, 100] width 44 height 128
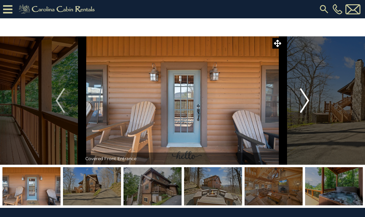
click at [297, 104] on button "Next" at bounding box center [304, 100] width 44 height 128
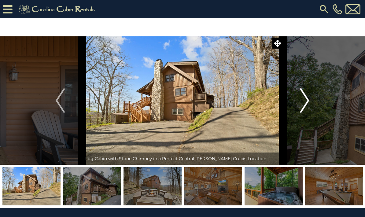
click at [295, 101] on button "Next" at bounding box center [304, 100] width 44 height 128
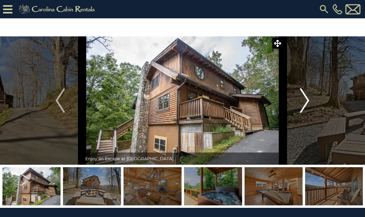
click at [297, 102] on button "Next" at bounding box center [304, 100] width 44 height 128
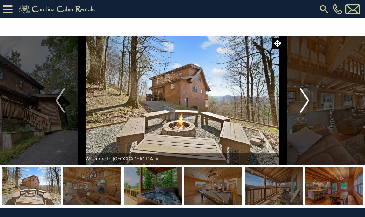
click at [297, 100] on button "Next" at bounding box center [304, 100] width 44 height 128
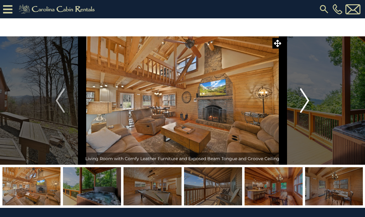
click at [298, 103] on button "Next" at bounding box center [304, 100] width 44 height 128
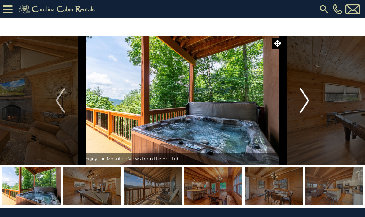
click at [295, 103] on button "Next" at bounding box center [304, 100] width 44 height 128
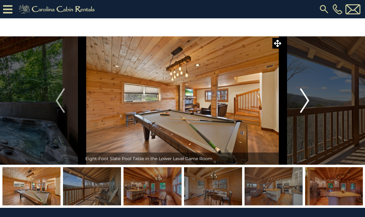
click at [295, 104] on button "Next" at bounding box center [304, 100] width 44 height 128
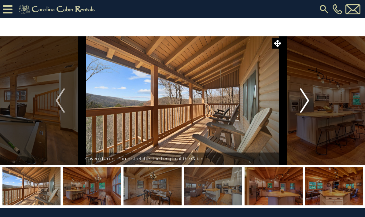
click at [301, 101] on img "Next" at bounding box center [304, 100] width 9 height 24
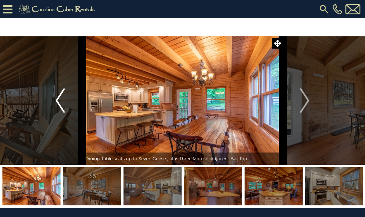
click at [57, 100] on img "Previous" at bounding box center [60, 100] width 9 height 24
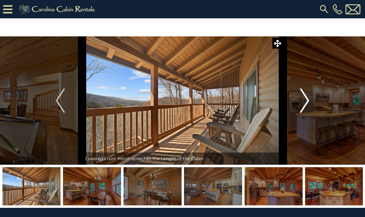
click at [301, 100] on img "Next" at bounding box center [304, 100] width 9 height 24
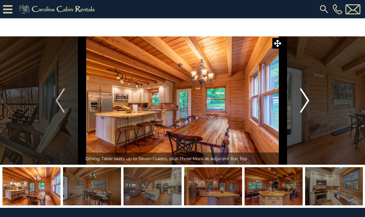
click at [300, 103] on img "Next" at bounding box center [304, 100] width 9 height 24
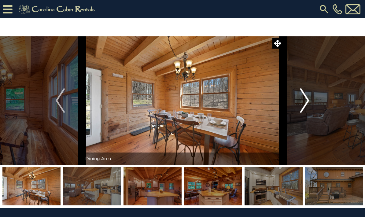
click at [302, 95] on img "Next" at bounding box center [304, 100] width 9 height 24
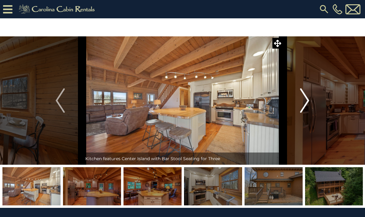
click at [298, 101] on button "Next" at bounding box center [304, 100] width 44 height 128
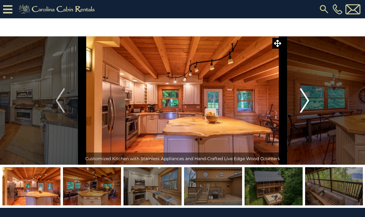
click at [300, 106] on img "Next" at bounding box center [304, 100] width 9 height 24
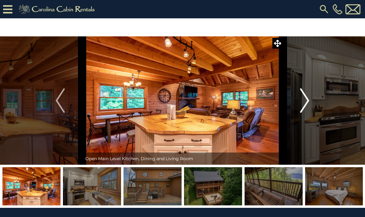
click at [300, 101] on img "Next" at bounding box center [304, 100] width 9 height 24
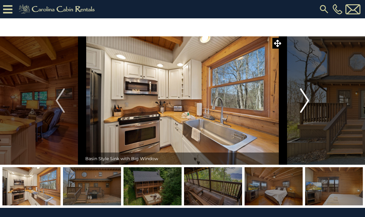
click at [298, 101] on button "Next" at bounding box center [304, 100] width 44 height 128
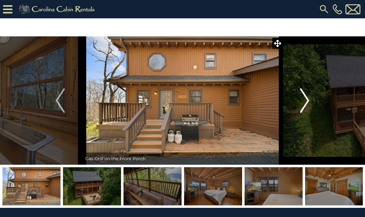
click at [299, 99] on button "Next" at bounding box center [304, 100] width 44 height 128
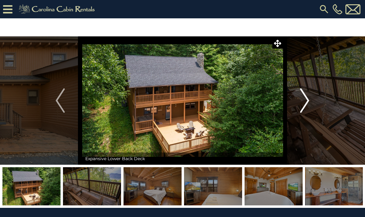
click at [300, 100] on img "Next" at bounding box center [304, 100] width 9 height 24
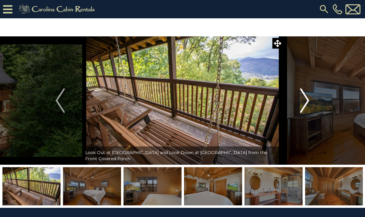
click at [302, 102] on img "Next" at bounding box center [304, 100] width 9 height 24
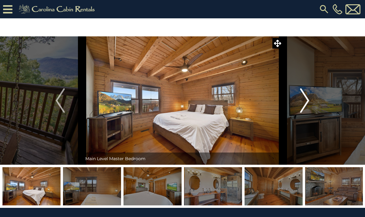
click at [302, 100] on img "Next" at bounding box center [304, 100] width 9 height 24
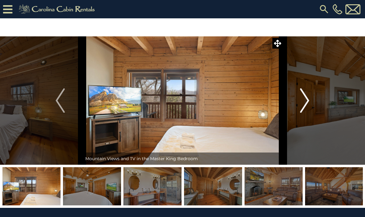
click at [301, 103] on img "Next" at bounding box center [304, 100] width 9 height 24
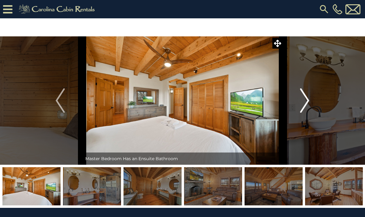
click at [301, 102] on img "Next" at bounding box center [304, 100] width 9 height 24
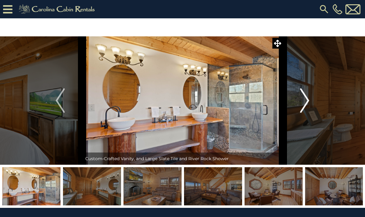
click at [300, 101] on button "Next" at bounding box center [304, 100] width 44 height 128
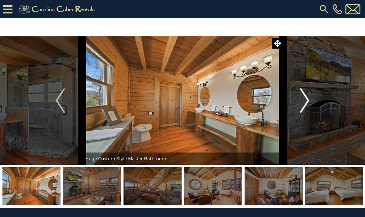
click at [303, 101] on img "Next" at bounding box center [304, 100] width 9 height 24
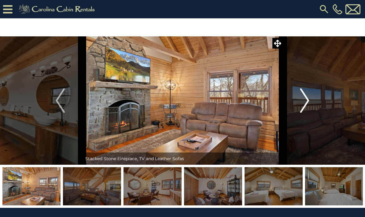
click at [300, 102] on img "Next" at bounding box center [304, 100] width 9 height 24
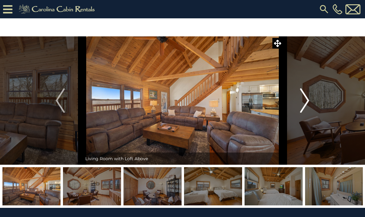
click at [300, 103] on img "Next" at bounding box center [304, 100] width 9 height 24
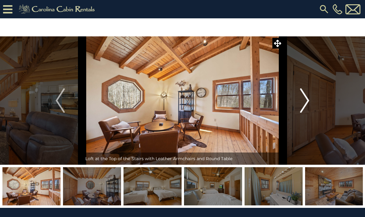
click at [300, 100] on img "Next" at bounding box center [304, 100] width 9 height 24
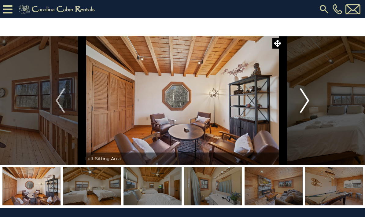
click at [300, 102] on img "Next" at bounding box center [304, 100] width 9 height 24
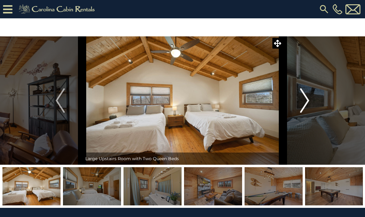
click at [301, 103] on img "Next" at bounding box center [304, 100] width 9 height 24
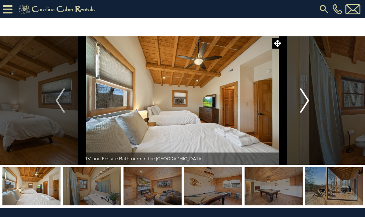
click at [299, 105] on button "Next" at bounding box center [304, 100] width 44 height 128
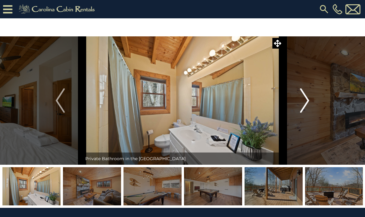
click at [304, 102] on img "Next" at bounding box center [304, 100] width 9 height 24
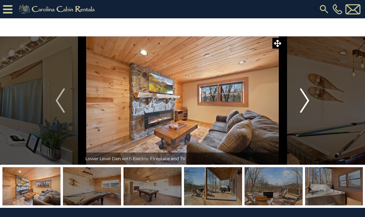
click at [298, 107] on button "Next" at bounding box center [304, 100] width 44 height 128
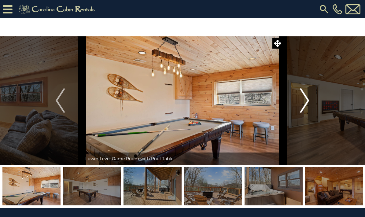
click at [302, 102] on img "Next" at bounding box center [304, 100] width 9 height 24
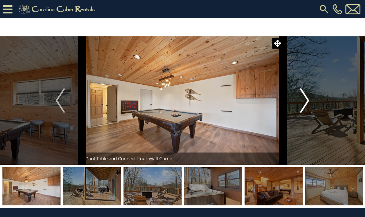
click at [302, 99] on img "Next" at bounding box center [304, 100] width 9 height 24
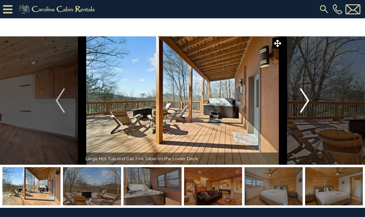
click at [302, 102] on img "Next" at bounding box center [304, 100] width 9 height 24
